Goal: Transaction & Acquisition: Purchase product/service

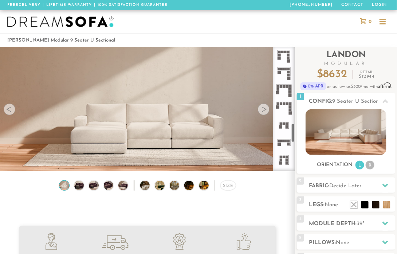
scroll to position [499, 0]
click at [293, 131] on div at bounding box center [284, 109] width 22 height 124
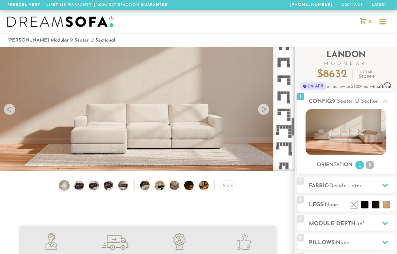
scroll to position [458, 0]
drag, startPoint x: 292, startPoint y: 137, endPoint x: 293, endPoint y: 131, distance: 6.3
click at [293, 131] on div at bounding box center [284, 109] width 22 height 124
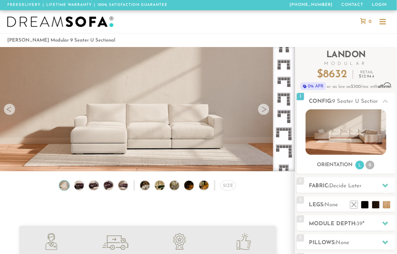
click at [282, 94] on rect at bounding box center [282, 95] width 3 height 3
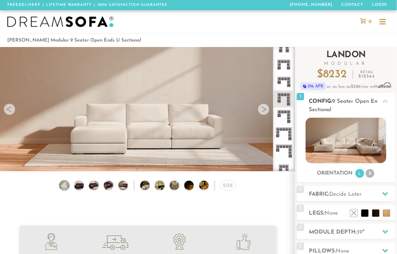
click at [371, 174] on li "R" at bounding box center [369, 173] width 9 height 9
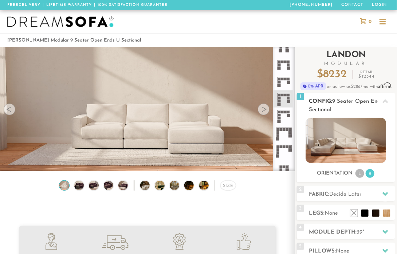
click at [358, 173] on li "L" at bounding box center [359, 173] width 9 height 9
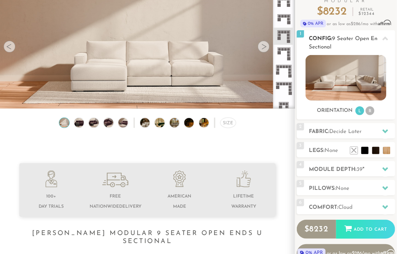
scroll to position [71, 0]
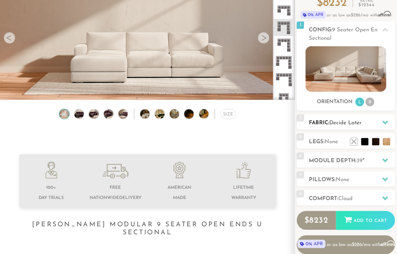
click at [385, 118] on div at bounding box center [384, 122] width 15 height 15
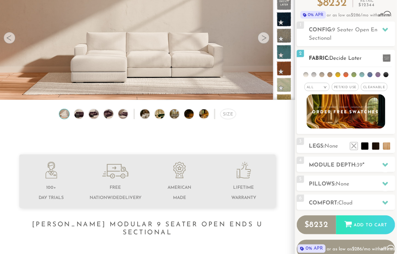
click at [353, 73] on li at bounding box center [353, 74] width 5 height 5
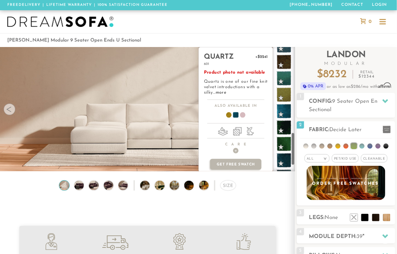
scroll to position [323, 0]
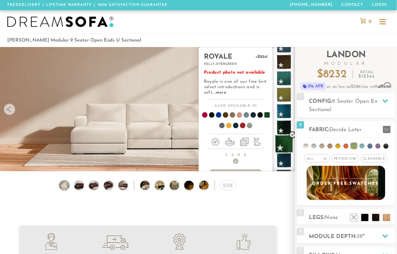
click at [282, 142] on span at bounding box center [284, 144] width 18 height 18
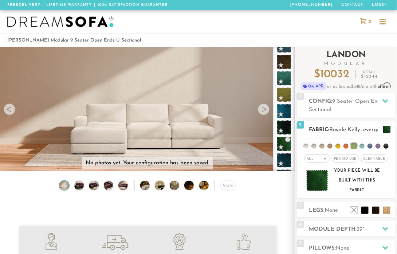
click at [324, 128] on h2 "Fabric: Royale Kelly_evergreen" at bounding box center [352, 130] width 86 height 8
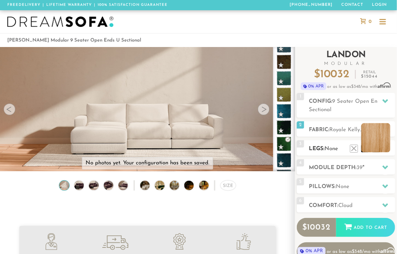
click at [388, 148] on li at bounding box center [375, 137] width 29 height 29
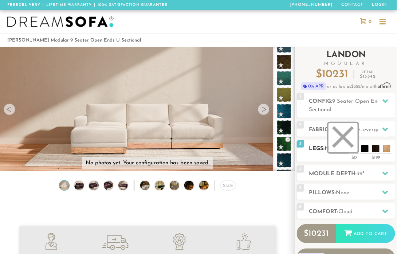
click at [352, 149] on li at bounding box center [342, 137] width 29 height 29
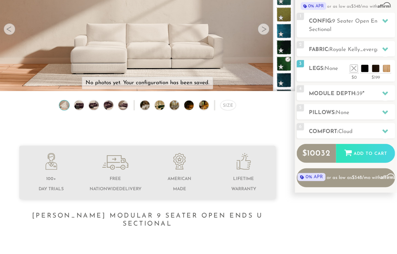
scroll to position [73, 0]
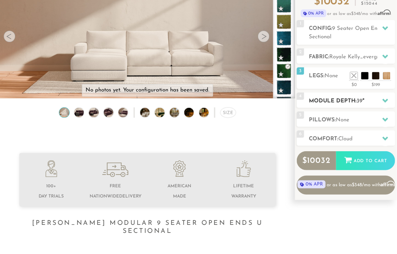
click at [385, 95] on div at bounding box center [384, 100] width 15 height 15
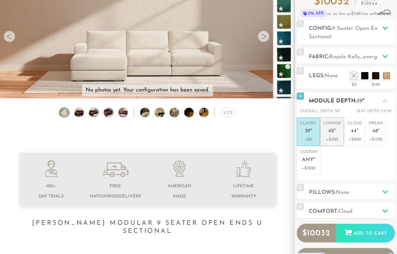
click at [334, 129] on em """ at bounding box center [335, 131] width 2 height 6
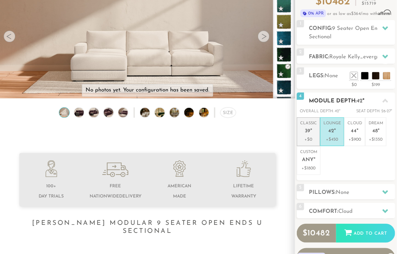
click at [311, 129] on em """ at bounding box center [311, 131] width 2 height 6
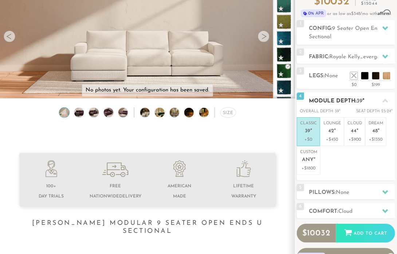
click at [383, 102] on icon at bounding box center [385, 101] width 6 height 4
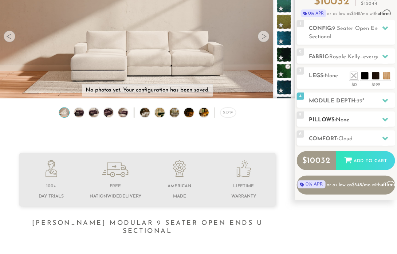
click at [384, 119] on icon at bounding box center [385, 120] width 6 height 4
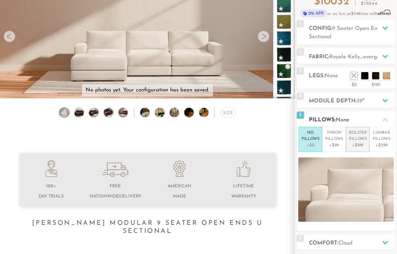
click at [356, 139] on p "Bolster Pillows" at bounding box center [358, 136] width 18 height 12
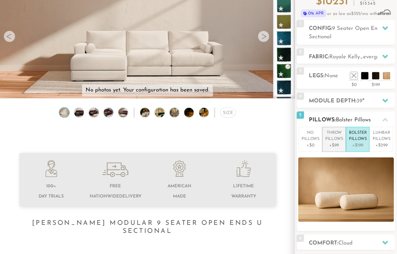
click at [331, 139] on p "Throw Pillows" at bounding box center [334, 136] width 18 height 12
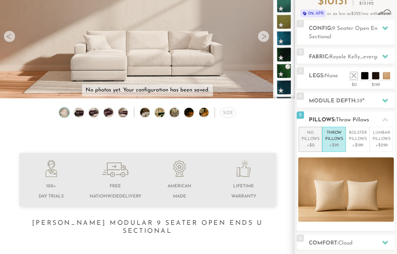
click at [312, 139] on p "No Pillows" at bounding box center [310, 136] width 18 height 12
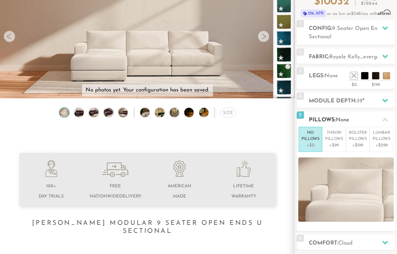
click at [384, 119] on icon at bounding box center [385, 120] width 6 height 4
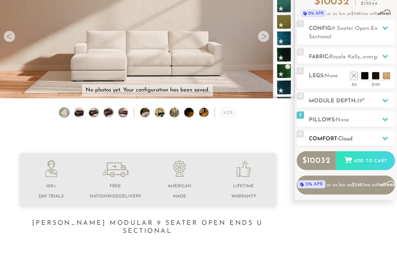
click at [360, 136] on h2 "Comfort: the Cloud" at bounding box center [352, 139] width 86 height 8
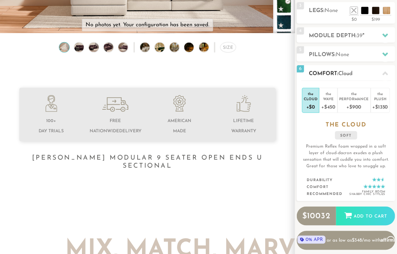
scroll to position [145, 0]
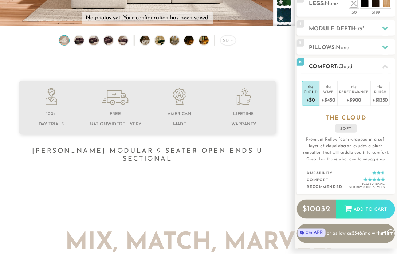
click at [350, 65] on span "Cloud" at bounding box center [345, 66] width 14 height 5
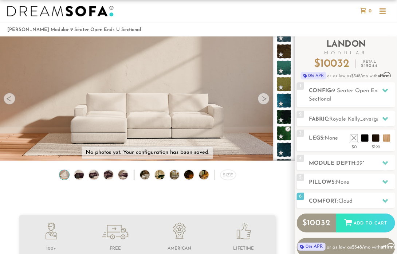
scroll to position [0, 0]
